Goal: Find specific page/section: Find specific page/section

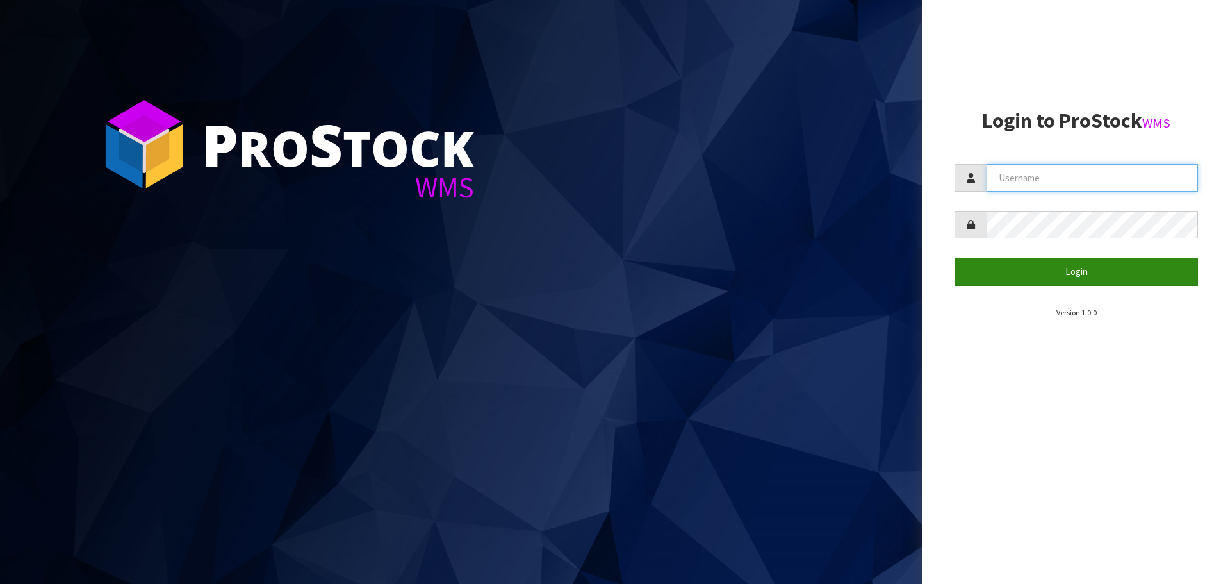
type input "THECLUTCHHUB"
click at [1043, 278] on button "Login" at bounding box center [1075, 272] width 243 height 28
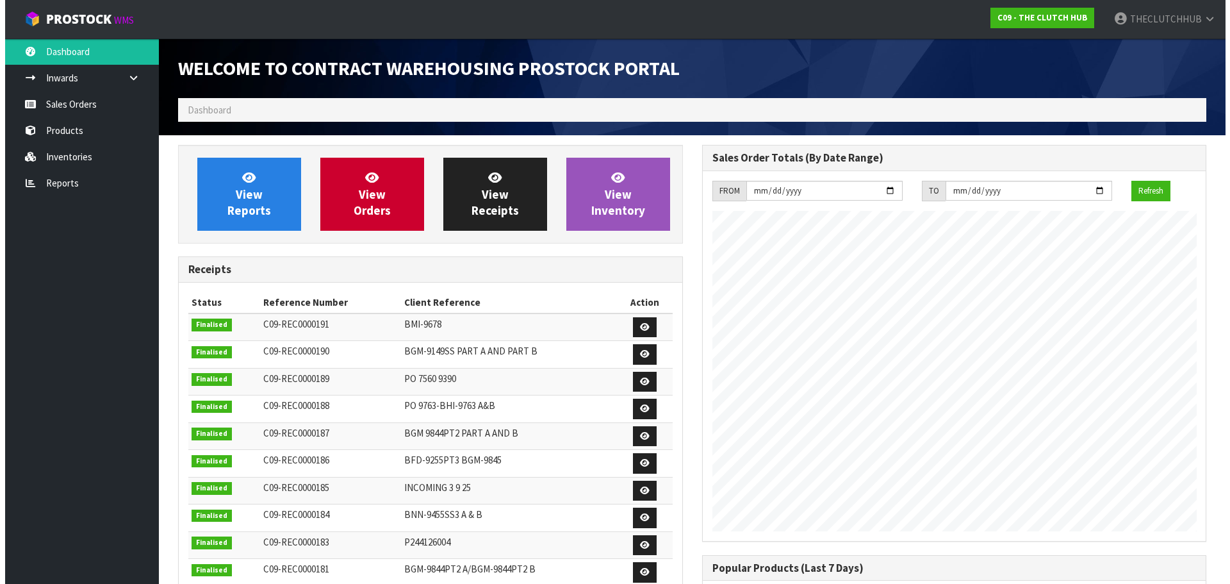
scroll to position [710, 523]
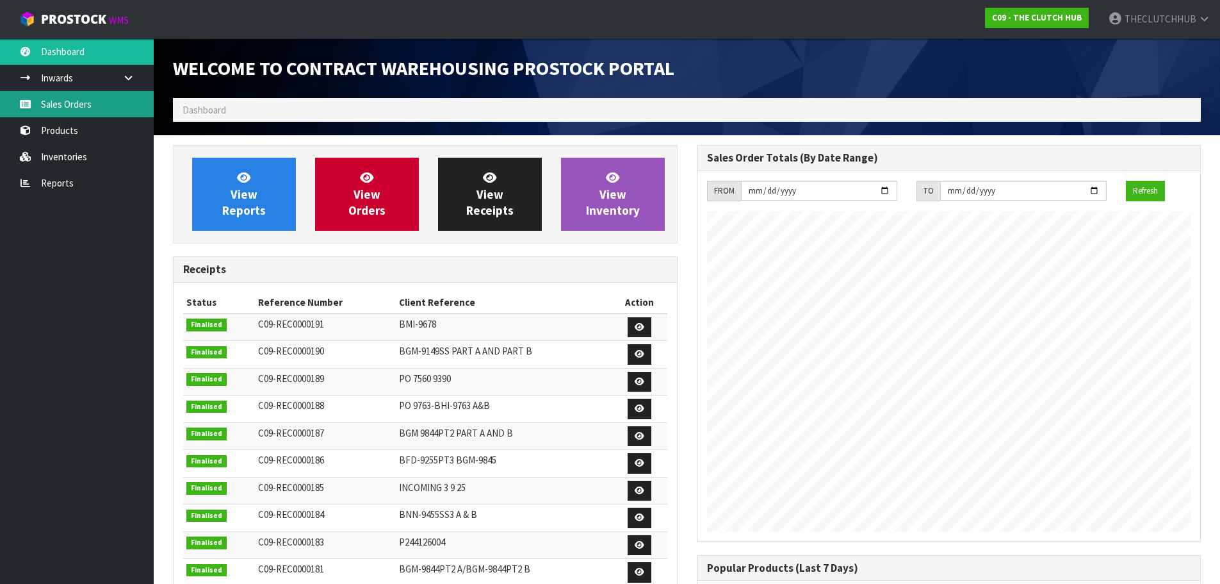
click at [73, 113] on link "Sales Orders" at bounding box center [77, 104] width 154 height 26
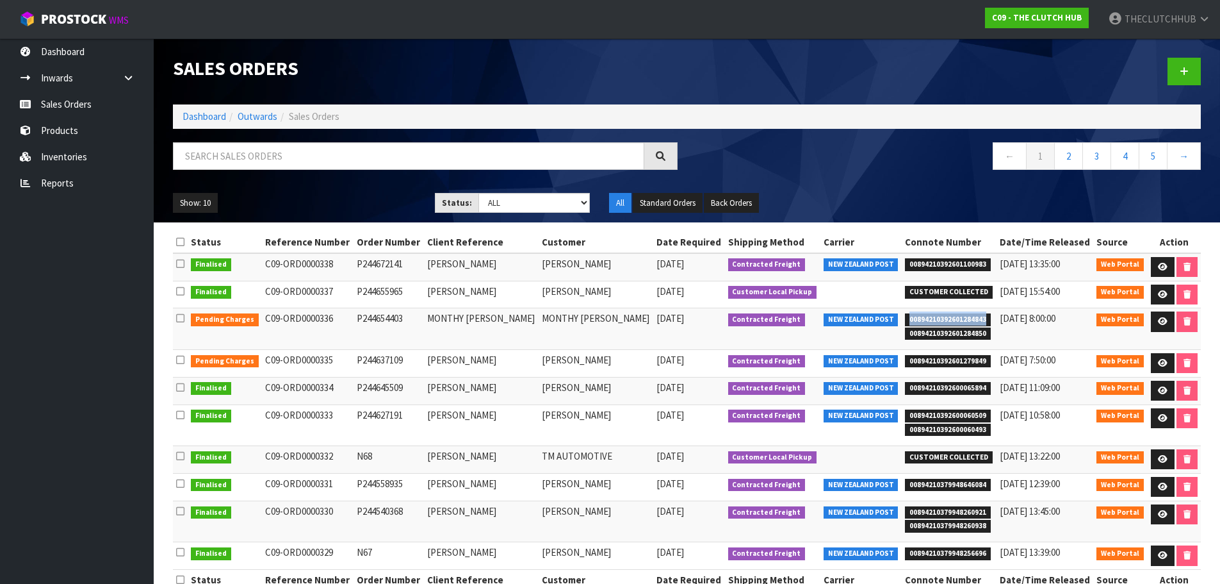
drag, startPoint x: 988, startPoint y: 318, endPoint x: 921, endPoint y: 318, distance: 66.6
click at [906, 316] on span "00894210392601284843" at bounding box center [948, 319] width 86 height 13
copy span "00894210392601284843"
drag, startPoint x: 985, startPoint y: 335, endPoint x: 909, endPoint y: 334, distance: 75.6
click at [909, 334] on span "00894210392601284850" at bounding box center [948, 333] width 86 height 13
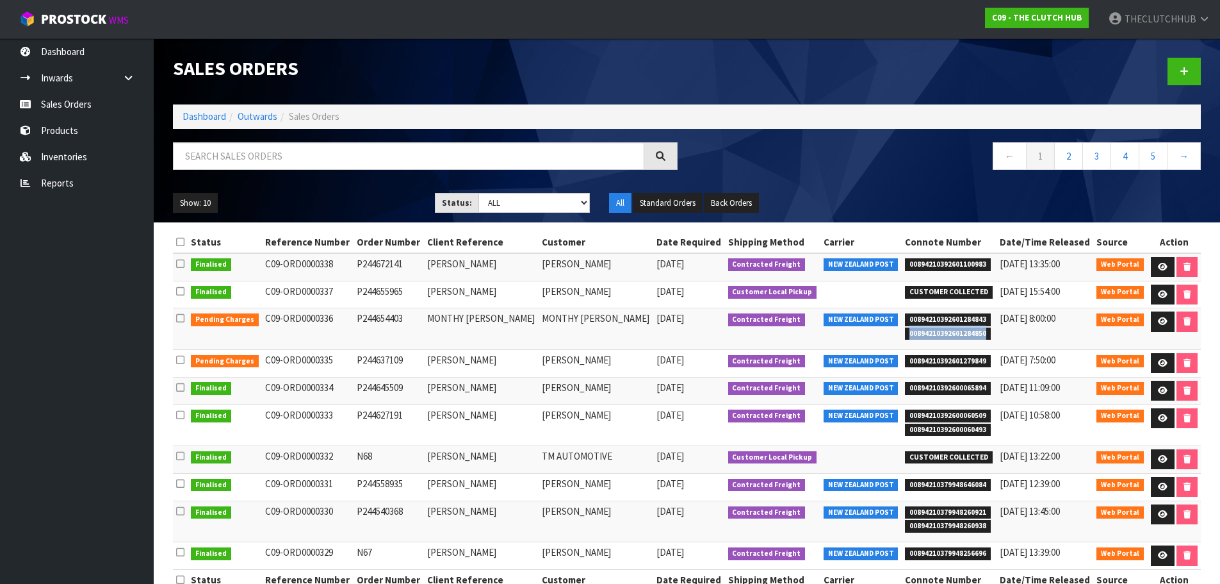
copy span "00894210392601284850"
drag, startPoint x: 987, startPoint y: 359, endPoint x: 908, endPoint y: 362, distance: 78.2
click at [908, 362] on span "00894210392601279849" at bounding box center [948, 361] width 86 height 13
copy span "00894210392601279849"
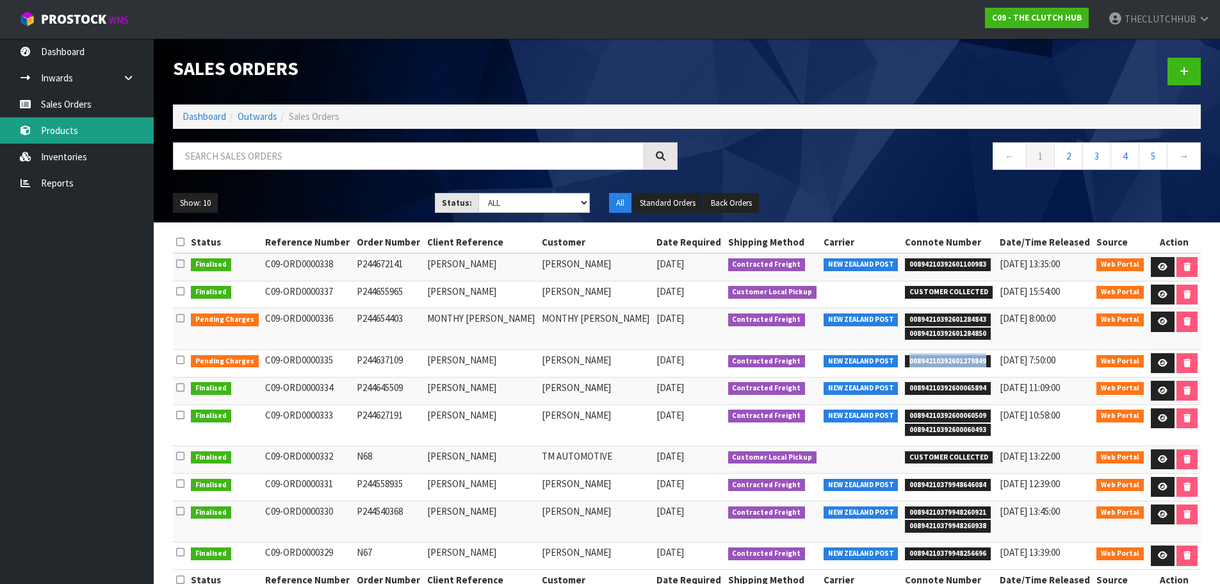
click at [55, 140] on link "Products" at bounding box center [77, 130] width 154 height 26
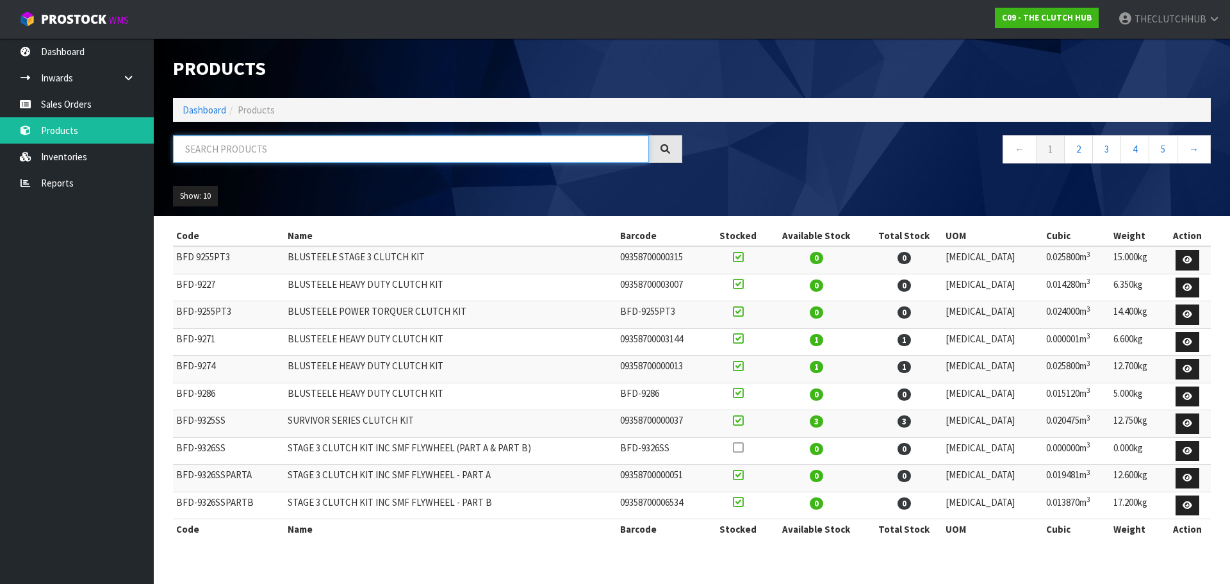
click at [213, 149] on input "text" at bounding box center [411, 149] width 476 height 28
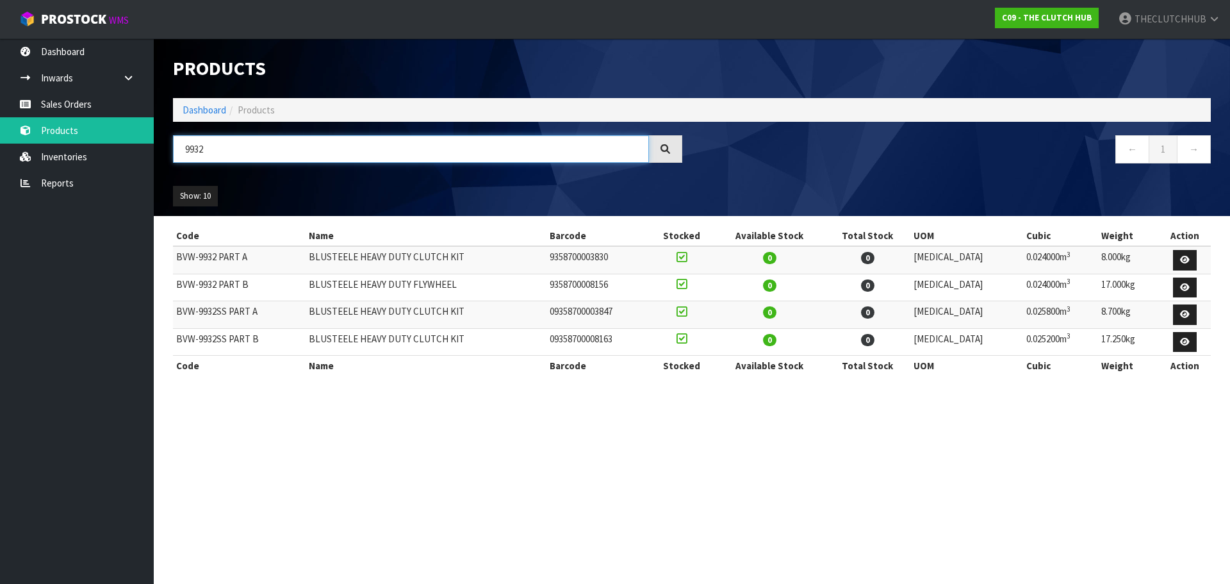
type input "9932"
